Goal: Entertainment & Leisure: Consume media (video, audio)

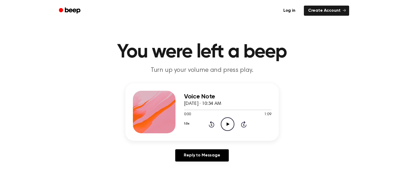
click at [226, 125] on icon at bounding box center [227, 123] width 3 height 3
click at [210, 123] on icon "Rewind 5 seconds" at bounding box center [211, 124] width 6 height 7
click at [228, 123] on icon "Play Audio" at bounding box center [228, 124] width 14 height 14
click at [218, 156] on link "Reply to Message" at bounding box center [201, 155] width 53 height 12
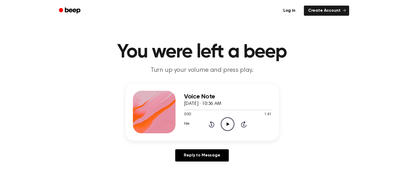
click at [227, 122] on icon "Play Audio" at bounding box center [228, 124] width 14 height 14
click at [245, 125] on icon "Skip 5 seconds" at bounding box center [244, 124] width 6 height 7
click at [211, 123] on icon at bounding box center [212, 124] width 6 height 6
click at [210, 123] on icon at bounding box center [212, 124] width 6 height 6
click at [212, 123] on icon "Rewind 5 seconds" at bounding box center [211, 124] width 6 height 7
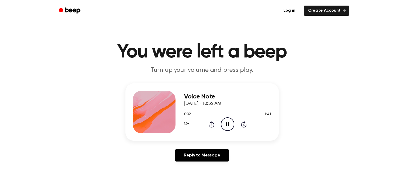
click at [225, 124] on icon "Pause Audio" at bounding box center [228, 124] width 14 height 14
click at [210, 124] on icon "Rewind 5 seconds" at bounding box center [211, 124] width 6 height 7
click at [244, 123] on icon "Skip 5 seconds" at bounding box center [244, 124] width 6 height 7
click at [244, 125] on icon "Skip 5 seconds" at bounding box center [244, 124] width 6 height 7
click at [211, 123] on icon at bounding box center [212, 124] width 6 height 6
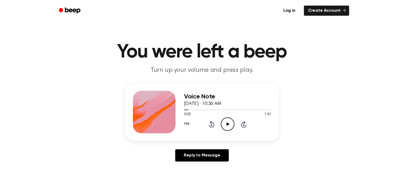
click at [188, 112] on span "0:05" at bounding box center [187, 115] width 7 height 6
click at [187, 114] on span "0:05" at bounding box center [187, 115] width 7 height 6
click at [226, 122] on icon "Play Audio" at bounding box center [228, 124] width 14 height 14
click at [226, 122] on icon "Pause Audio" at bounding box center [228, 124] width 14 height 14
click at [226, 120] on icon "Play Audio" at bounding box center [228, 124] width 14 height 14
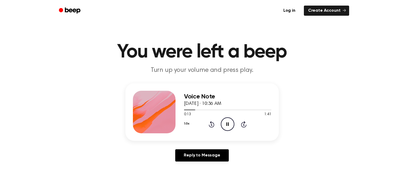
click at [212, 124] on icon "Rewind 5 seconds" at bounding box center [211, 124] width 6 height 7
click at [211, 124] on icon at bounding box center [211, 125] width 1 height 2
click at [212, 124] on icon at bounding box center [211, 125] width 1 height 2
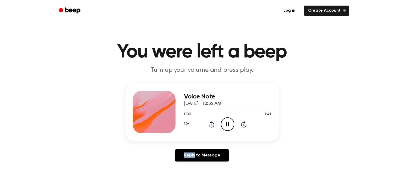
click at [212, 124] on icon at bounding box center [211, 125] width 1 height 2
click at [241, 124] on icon at bounding box center [244, 124] width 6 height 6
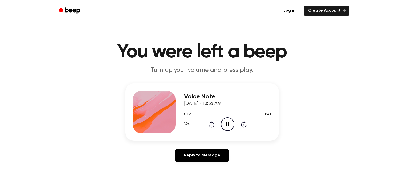
click at [241, 124] on icon at bounding box center [244, 124] width 6 height 6
